Goal: Communication & Community: Ask a question

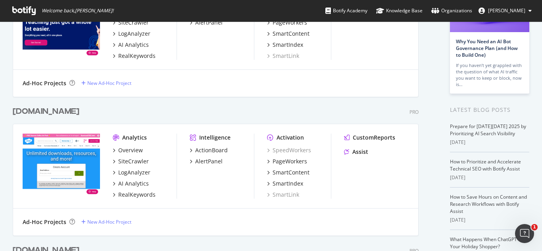
scroll to position [119, 0]
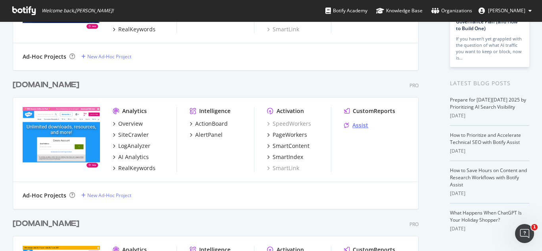
click at [356, 127] on div "Assist" at bounding box center [360, 125] width 16 height 8
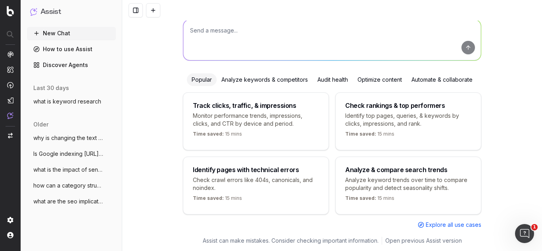
scroll to position [57, 0]
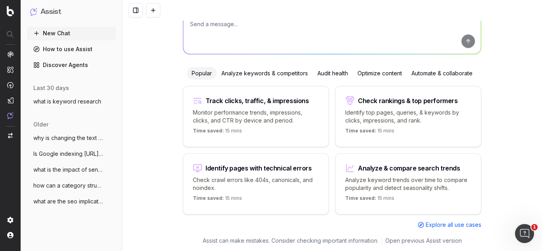
click at [214, 30] on textarea at bounding box center [331, 33] width 297 height 40
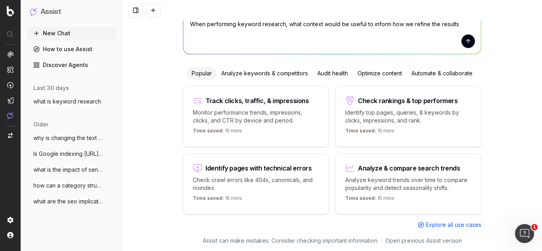
type textarea "When performing keyword research, what context would be useful to inform how we…"
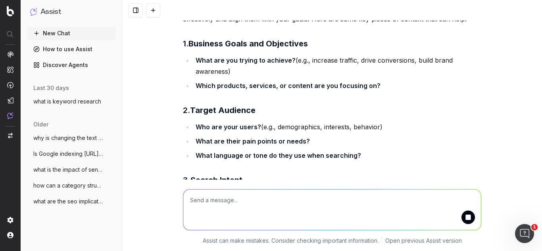
scroll to position [46, 0]
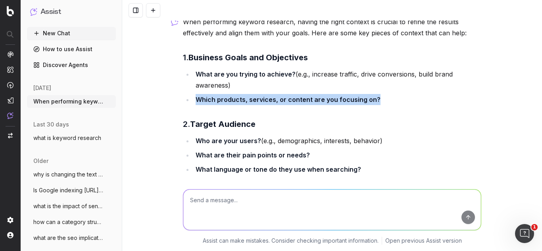
drag, startPoint x: 193, startPoint y: 101, endPoint x: 372, endPoint y: 104, distance: 179.3
click at [372, 104] on li "Which products, services, or content are you focusing on?" at bounding box center [337, 99] width 288 height 11
copy strong "Which products, services, or content are you focusing on?"
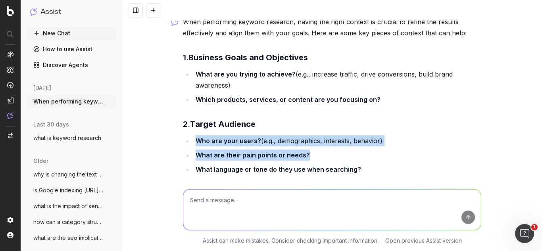
drag, startPoint x: 193, startPoint y: 140, endPoint x: 309, endPoint y: 155, distance: 117.1
click at [309, 155] on ul "Who are your users? (e.g., demographics, interests, behavior) What are their pa…" at bounding box center [332, 155] width 298 height 40
copy ul "Who are your users? (e.g., demographics, interests, behavior) What are their pa…"
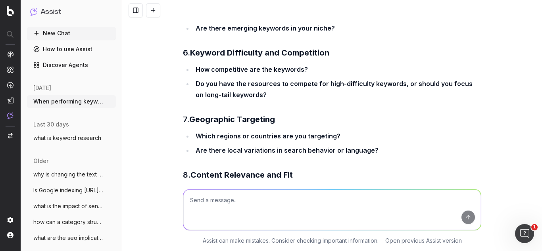
scroll to position [482, 0]
